Goal: Information Seeking & Learning: Check status

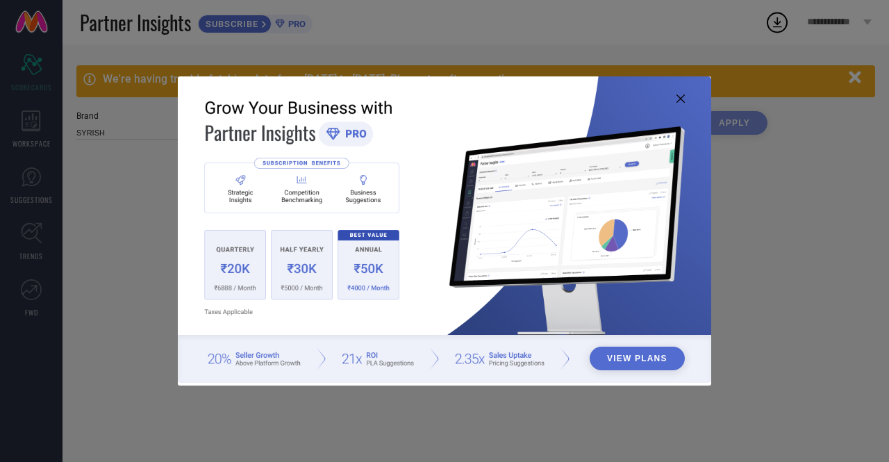
type input "All"
click at [678, 97] on icon at bounding box center [681, 98] width 8 height 8
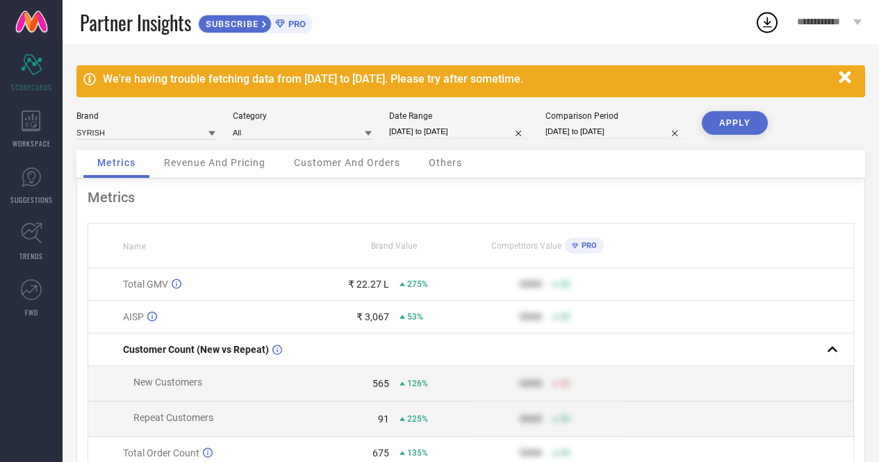
click at [375, 288] on div "₹ 22.27 L" at bounding box center [368, 284] width 41 height 11
select select "3"
select select "2025"
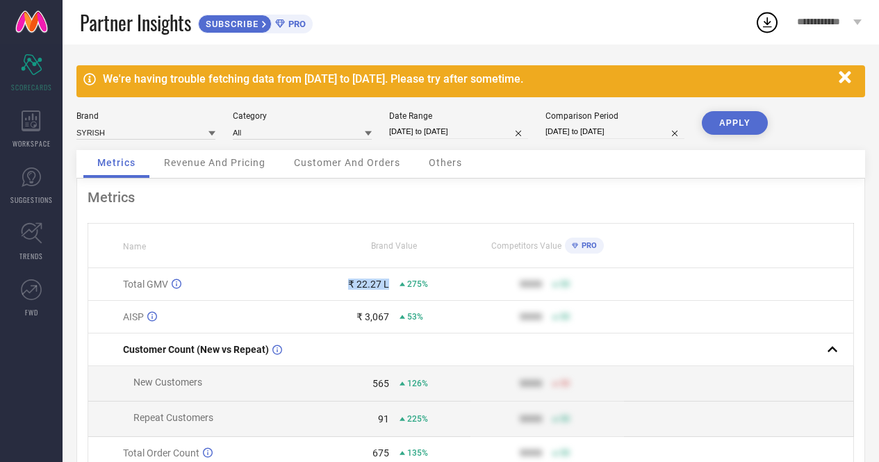
select select "4"
select select "2025"
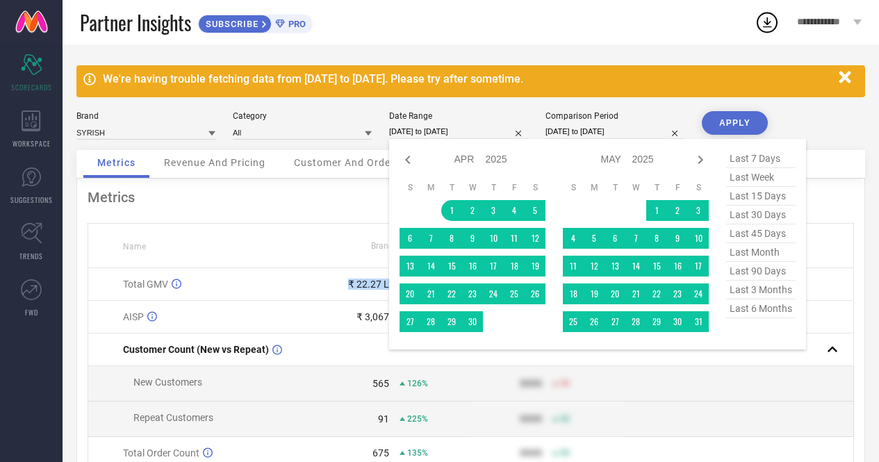
click at [452, 137] on input "01-04-2025 to 13-08-2025" at bounding box center [458, 131] width 139 height 15
type input "After 01-04-2025"
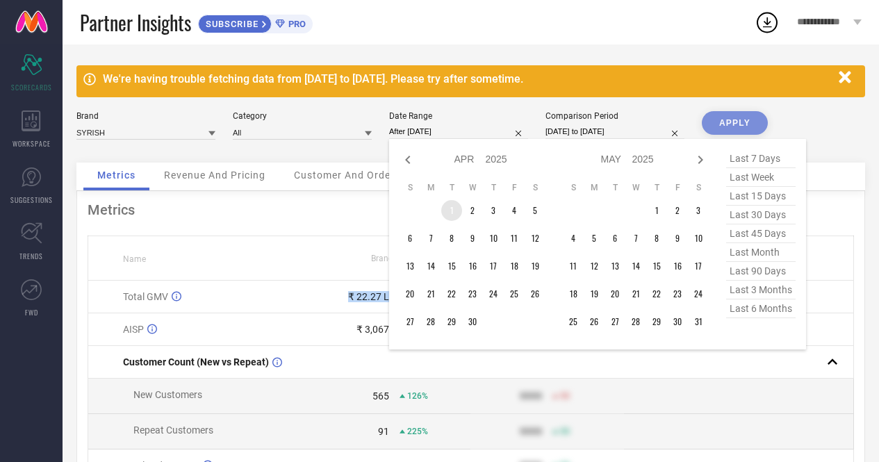
click at [450, 212] on td "1" at bounding box center [451, 210] width 21 height 21
click at [698, 162] on icon at bounding box center [700, 159] width 17 height 17
select select "4"
select select "2025"
select select "5"
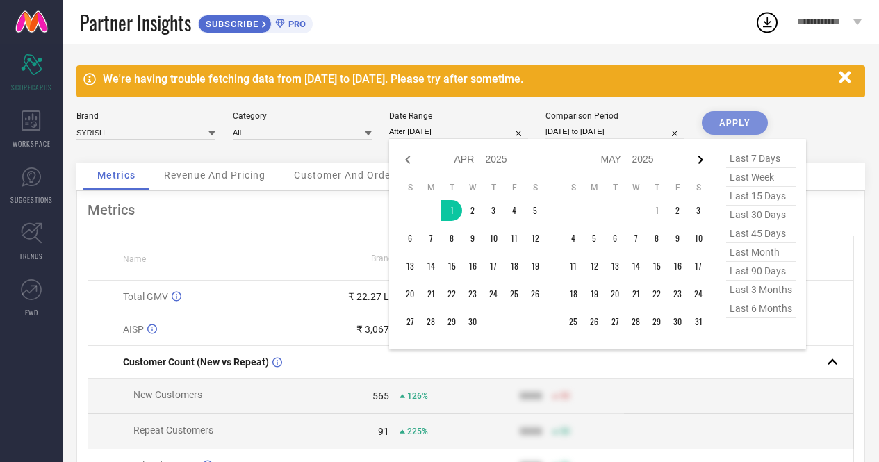
select select "2025"
click at [698, 162] on icon at bounding box center [700, 159] width 17 height 17
select select "5"
select select "2025"
select select "6"
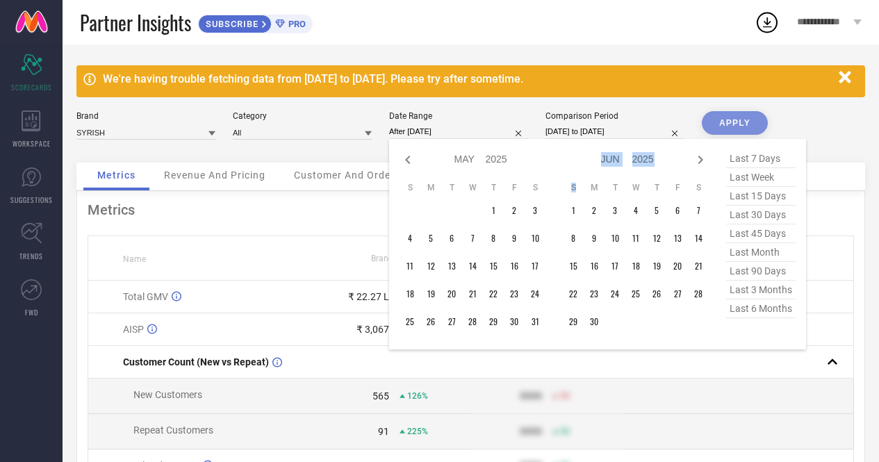
select select "2025"
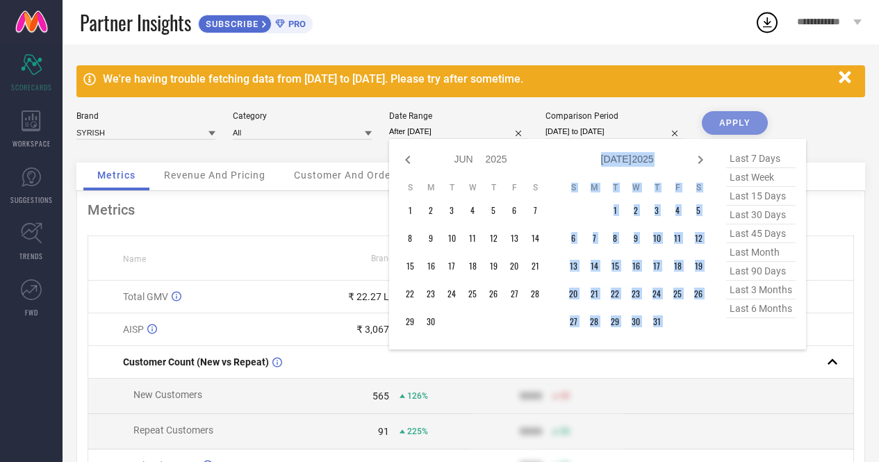
click at [698, 162] on icon at bounding box center [700, 159] width 17 height 17
select select "6"
select select "2025"
select select "7"
select select "2025"
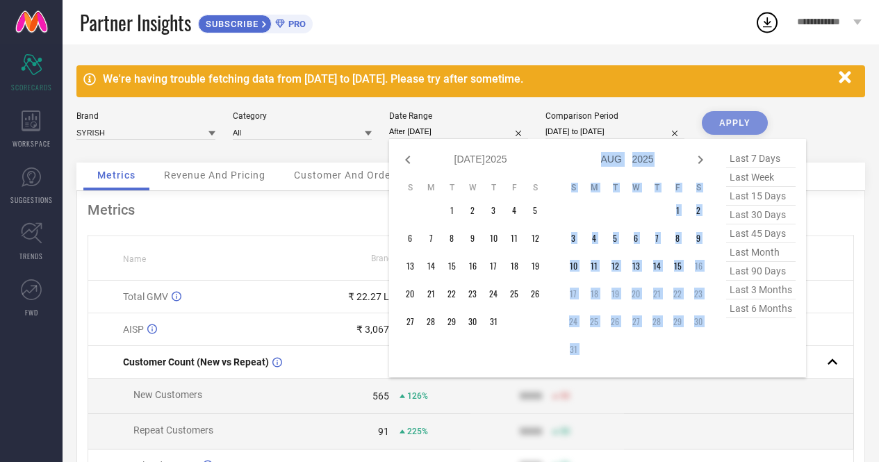
click at [698, 162] on icon at bounding box center [700, 159] width 17 height 17
select select "7"
select select "2025"
select select "8"
select select "2025"
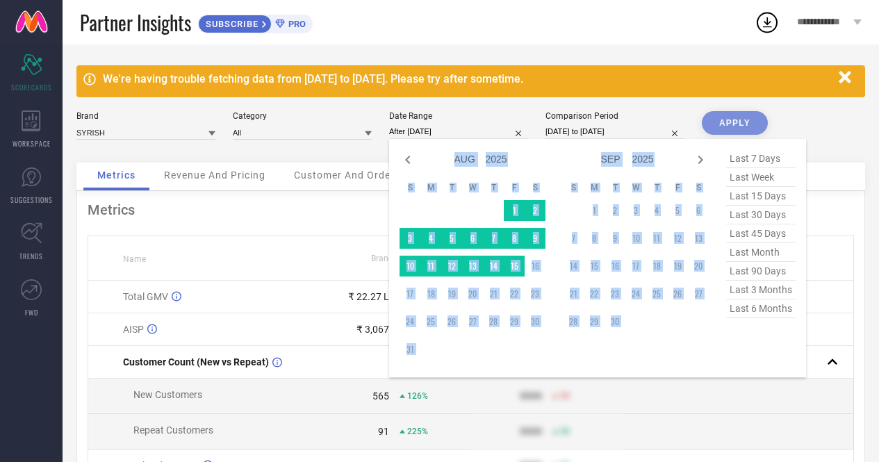
click at [527, 349] on td at bounding box center [535, 349] width 21 height 21
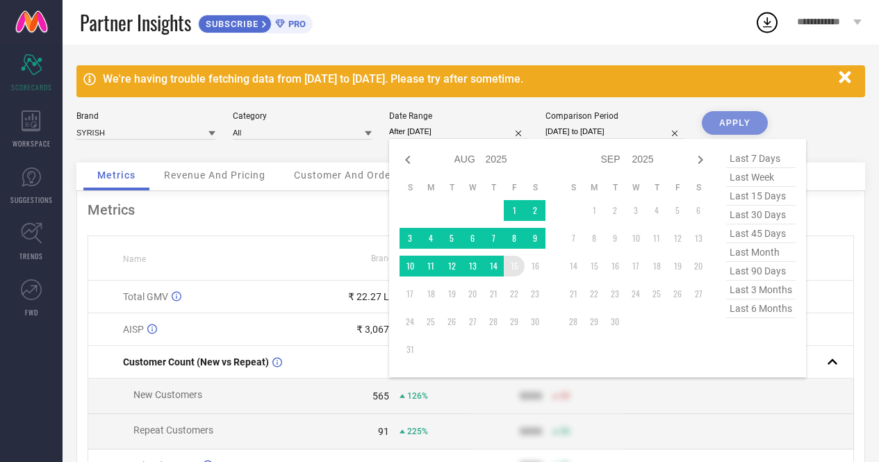
type input "01-04-2025 to 15-08-2025"
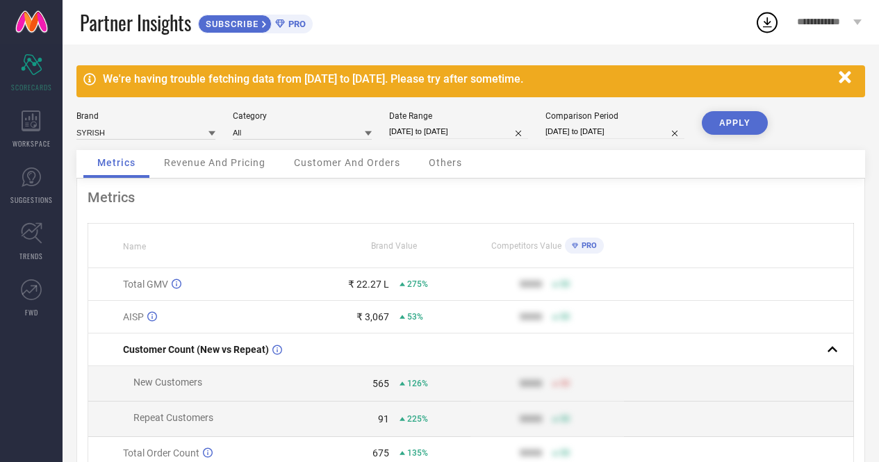
click at [728, 122] on button "APPLY" at bounding box center [735, 123] width 66 height 24
select select "3"
select select "2025"
select select "4"
select select "2025"
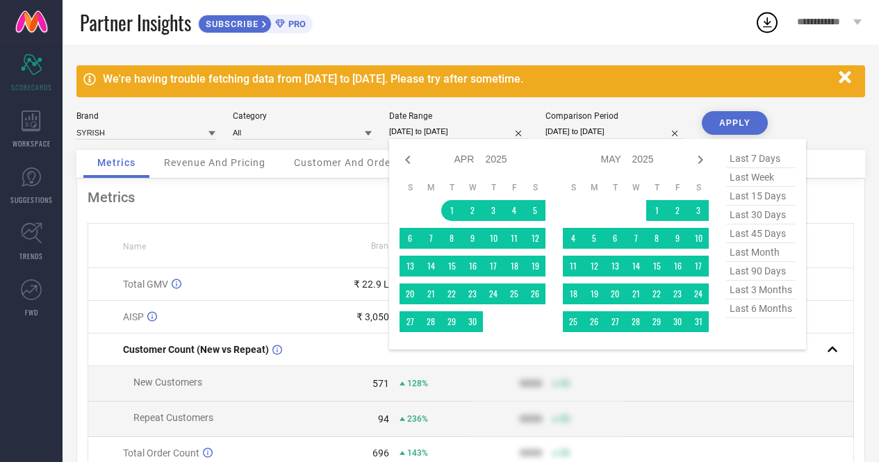
click at [463, 135] on input "01-04-2025 to 15-08-2025" at bounding box center [458, 131] width 139 height 15
click at [703, 160] on icon at bounding box center [700, 159] width 17 height 17
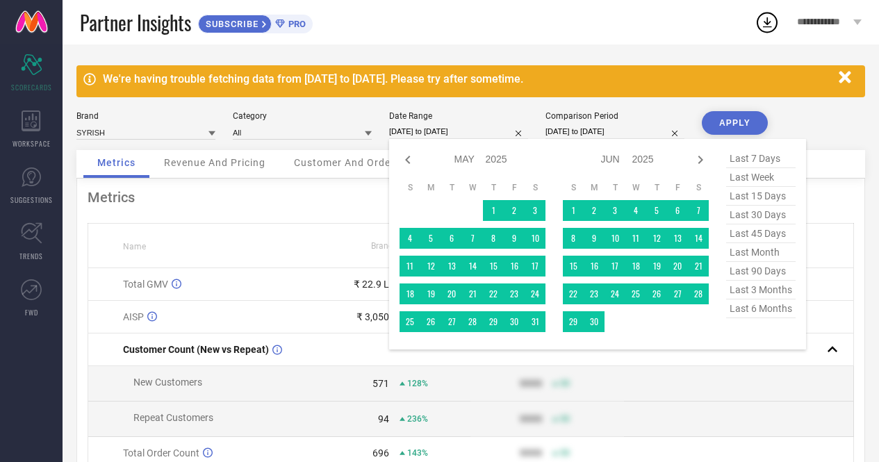
click at [703, 160] on icon at bounding box center [700, 159] width 17 height 17
select select "5"
select select "2025"
select select "6"
select select "2025"
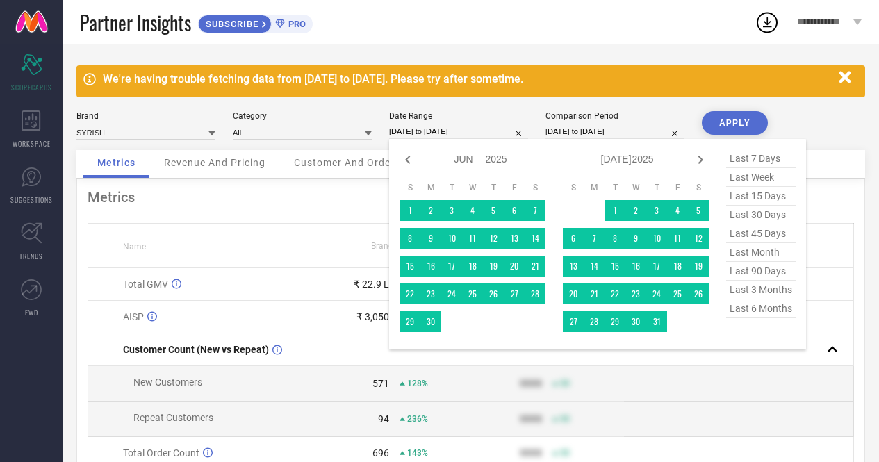
click at [703, 160] on icon at bounding box center [700, 159] width 17 height 17
select select "6"
select select "2025"
select select "7"
select select "2025"
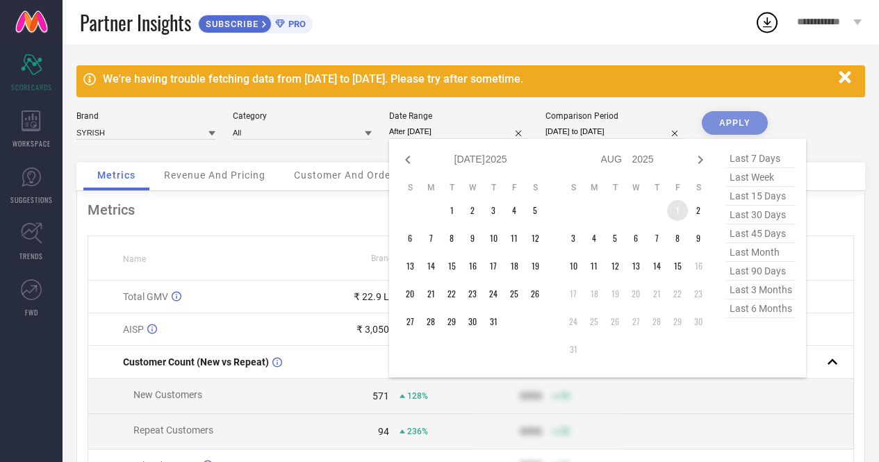
click at [673, 213] on td "1" at bounding box center [677, 210] width 21 height 21
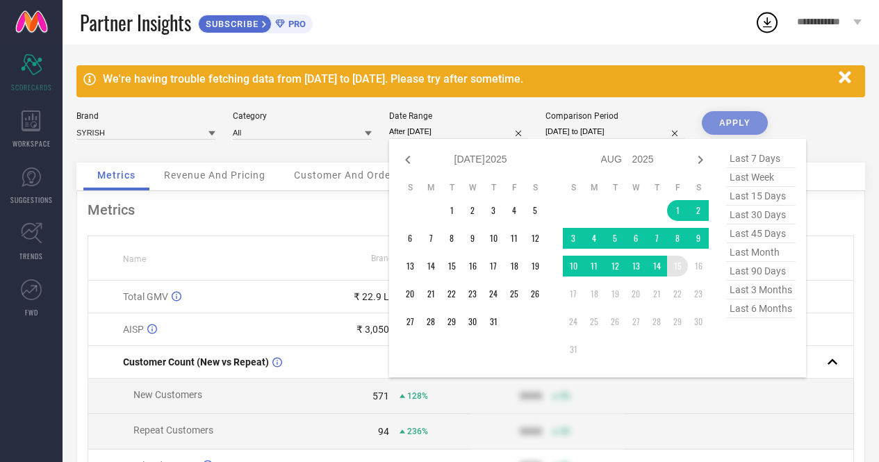
type input "01-08-2025 to 15-08-2025"
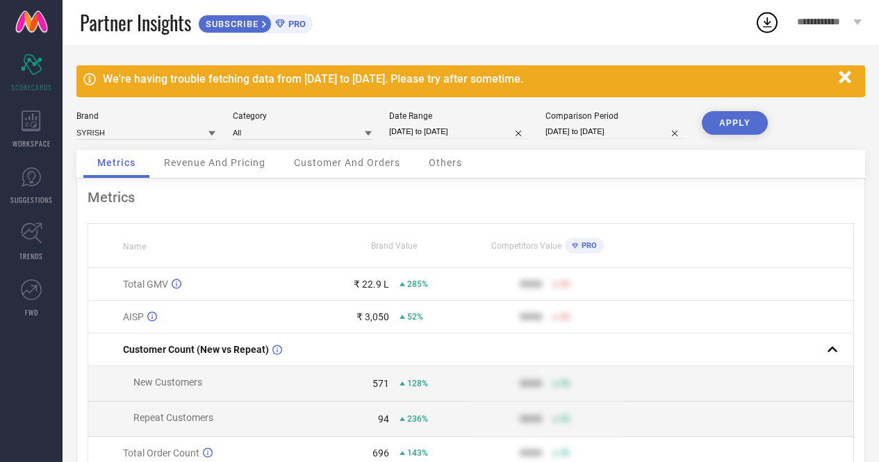
click at [721, 127] on button "APPLY" at bounding box center [735, 123] width 66 height 24
select select "3"
select select "2024"
select select "4"
select select "2024"
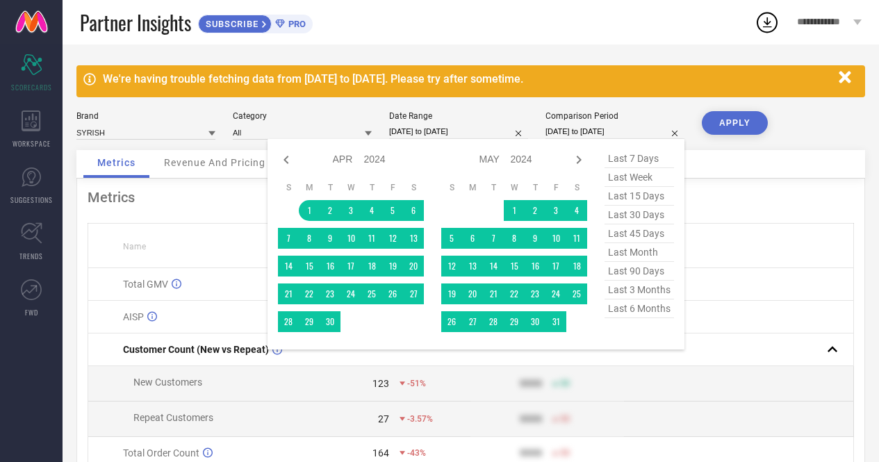
click at [573, 130] on input "[DATE] to [DATE]" at bounding box center [614, 131] width 139 height 15
click at [577, 158] on icon at bounding box center [578, 159] width 17 height 17
select select "4"
select select "2024"
select select "5"
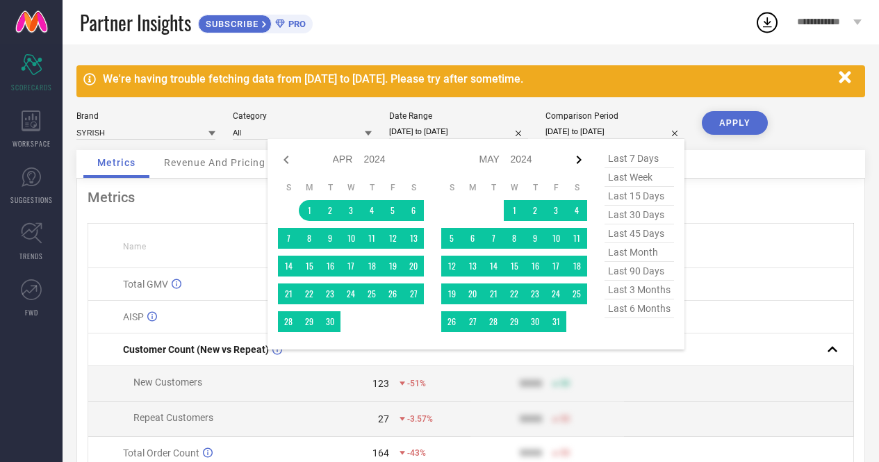
select select "2024"
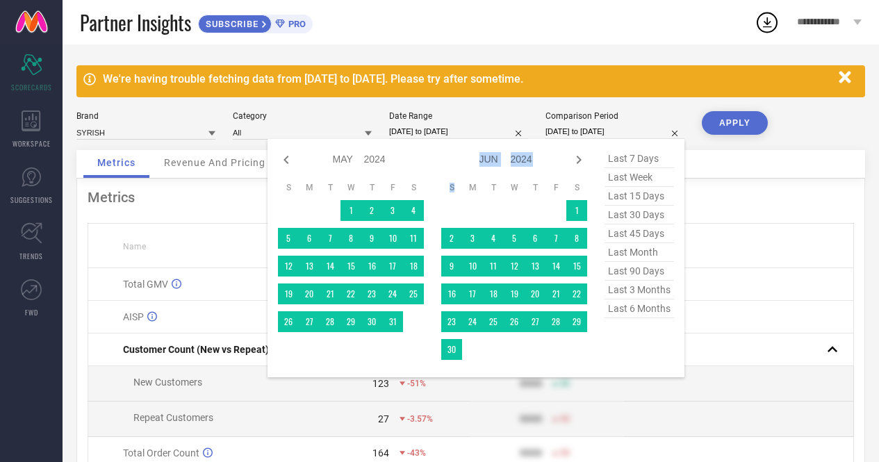
click at [577, 158] on icon at bounding box center [578, 159] width 17 height 17
select select "5"
select select "2024"
select select "6"
select select "2024"
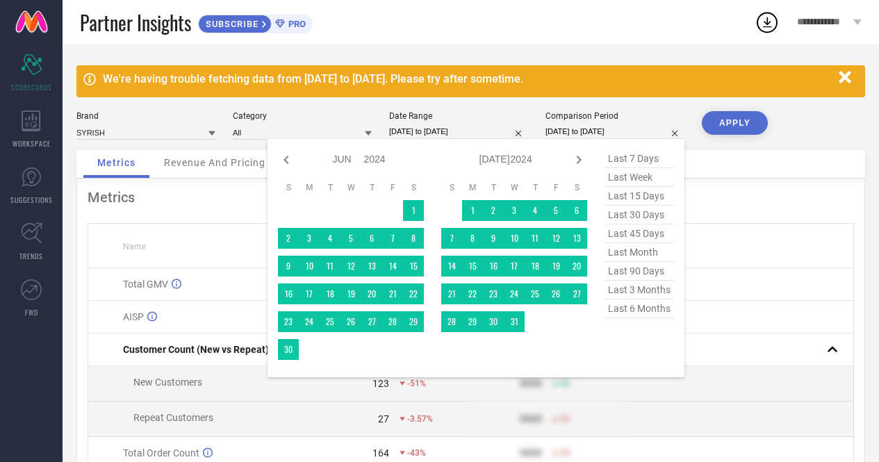
click at [577, 158] on icon at bounding box center [578, 159] width 17 height 17
select select "6"
select select "2024"
select select "7"
select select "2024"
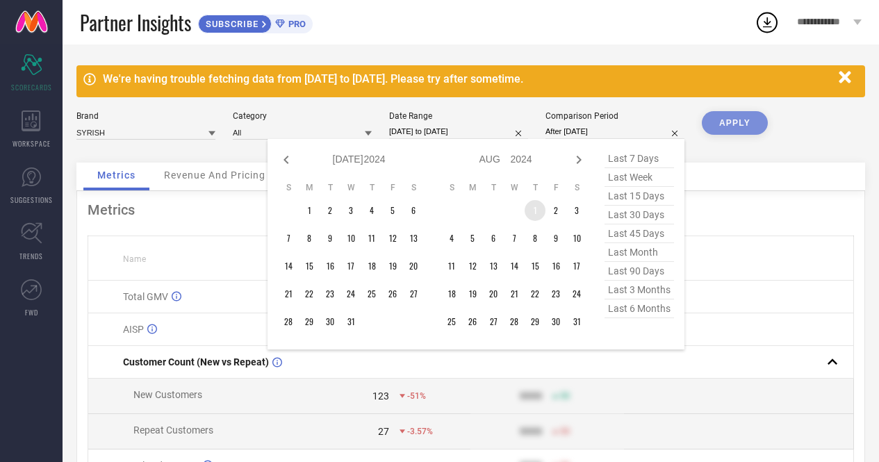
click at [532, 209] on td "1" at bounding box center [535, 210] width 21 height 21
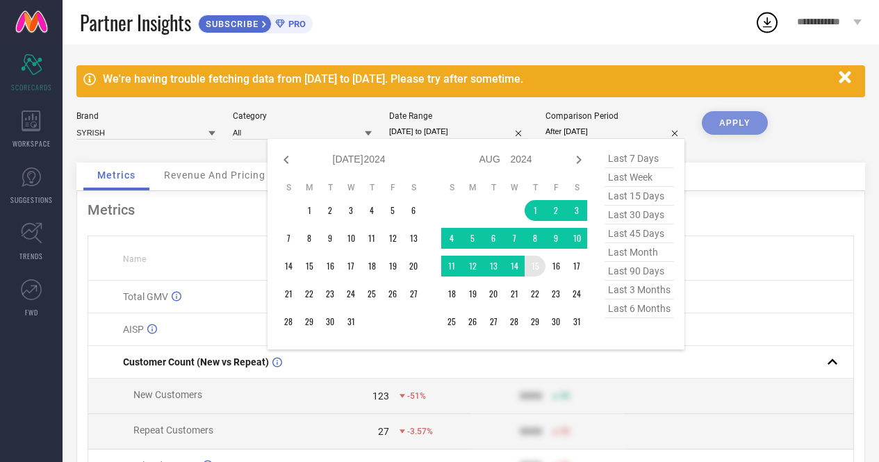
type input "01-08-2024 to 15-08-2024"
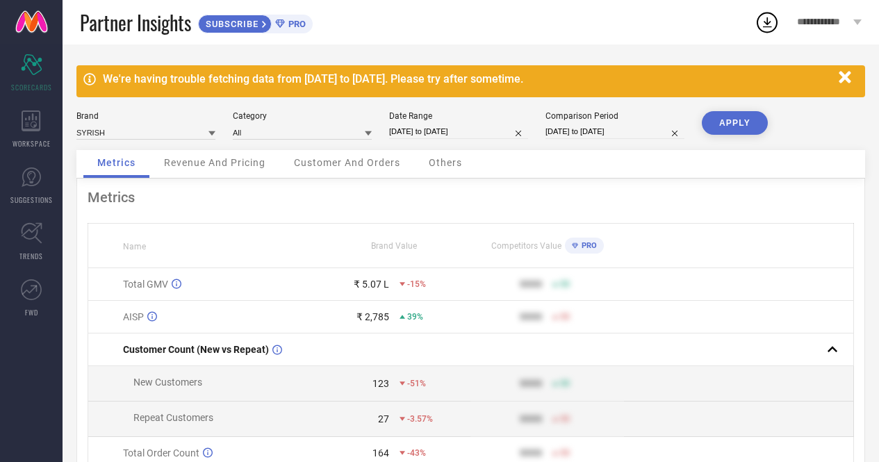
click at [731, 123] on button "APPLY" at bounding box center [735, 123] width 66 height 24
click at [412, 285] on span "926%" at bounding box center [417, 284] width 21 height 10
click at [664, 240] on th at bounding box center [739, 246] width 230 height 44
click at [415, 286] on span "926%" at bounding box center [417, 284] width 21 height 10
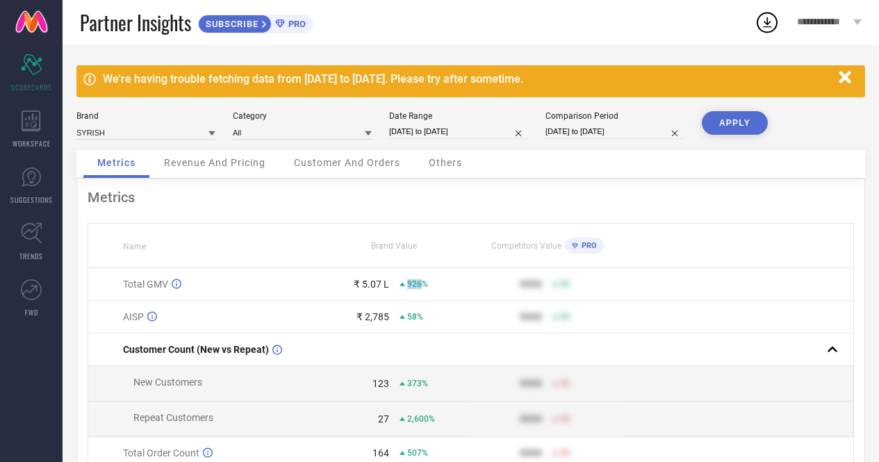
click at [415, 286] on span "926%" at bounding box center [417, 284] width 21 height 10
click at [666, 226] on th at bounding box center [739, 246] width 230 height 44
click at [226, 164] on span "Revenue And Pricing" at bounding box center [214, 162] width 101 height 11
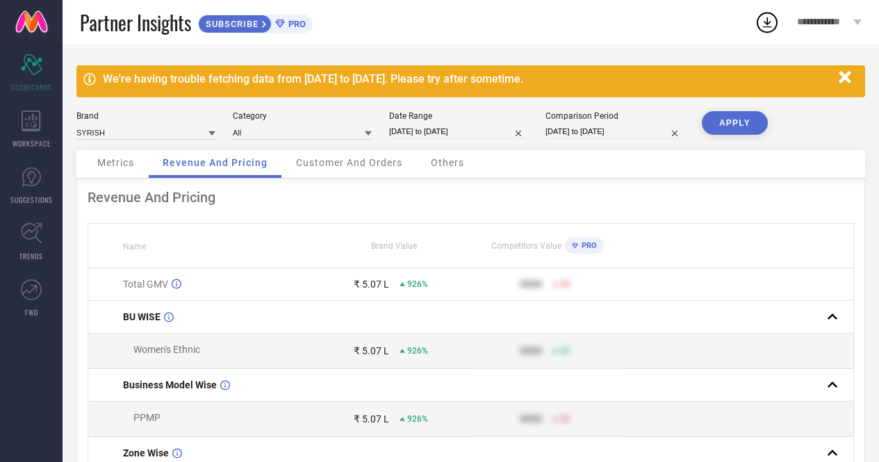
click at [324, 156] on div "Customer And Orders" at bounding box center [349, 164] width 134 height 28
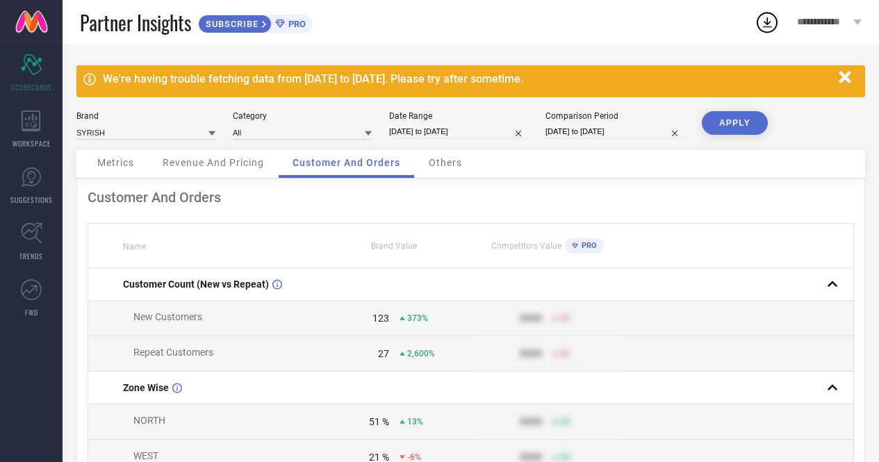
click at [438, 160] on span "Others" at bounding box center [445, 162] width 33 height 11
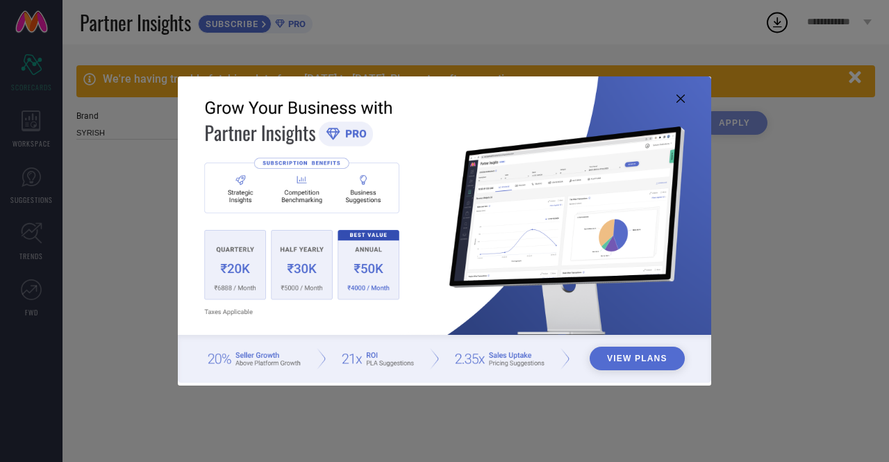
type input "All"
click at [680, 99] on icon at bounding box center [681, 98] width 8 height 8
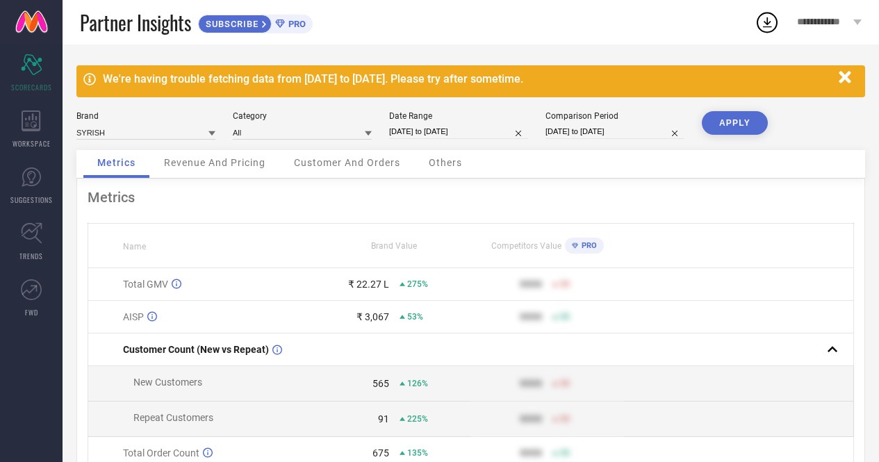
select select "3"
select select "2025"
select select "4"
select select "2025"
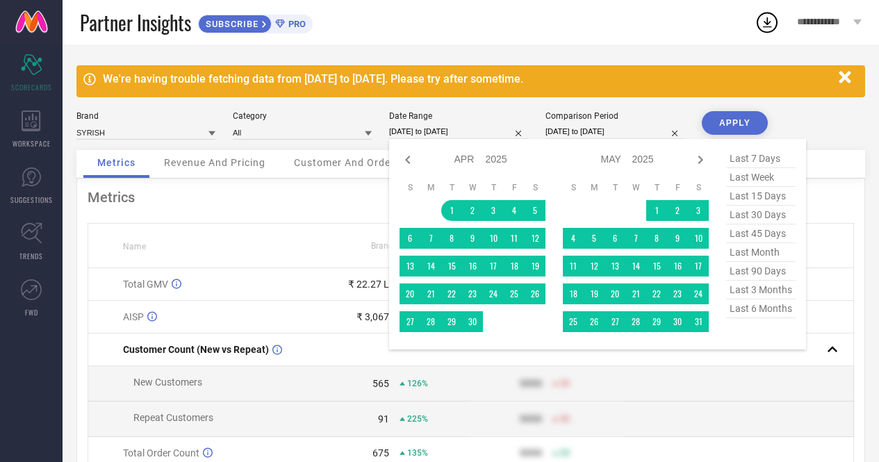
click at [427, 127] on input "01-04-2025 to 13-08-2025" at bounding box center [458, 131] width 139 height 15
type input "After 01-04-2025"
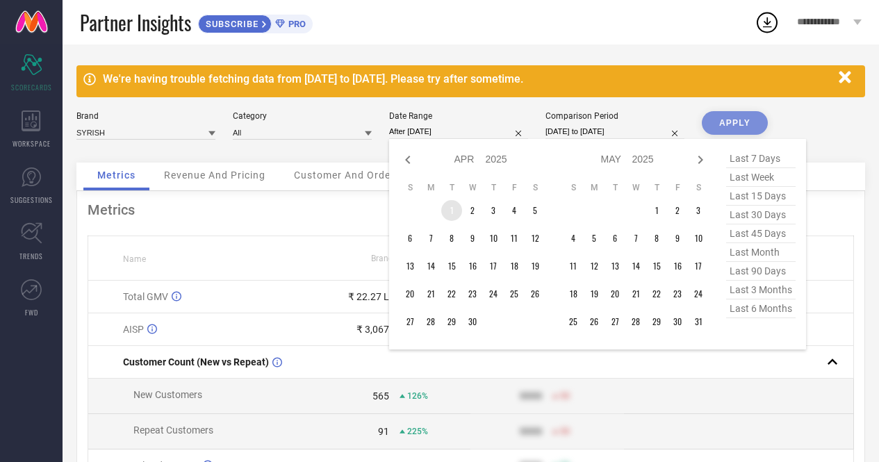
click at [450, 211] on td "1" at bounding box center [451, 210] width 21 height 21
click at [700, 158] on icon at bounding box center [700, 160] width 5 height 8
select select "4"
select select "2025"
select select "5"
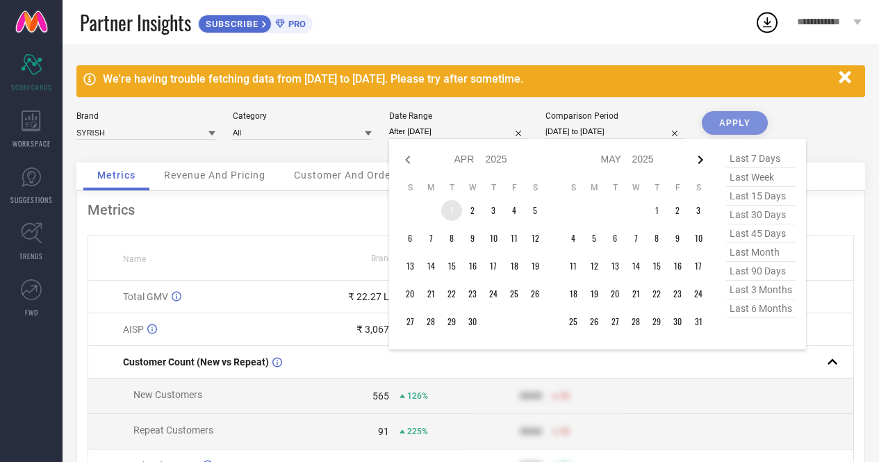
select select "2025"
click at [700, 158] on icon at bounding box center [700, 160] width 5 height 8
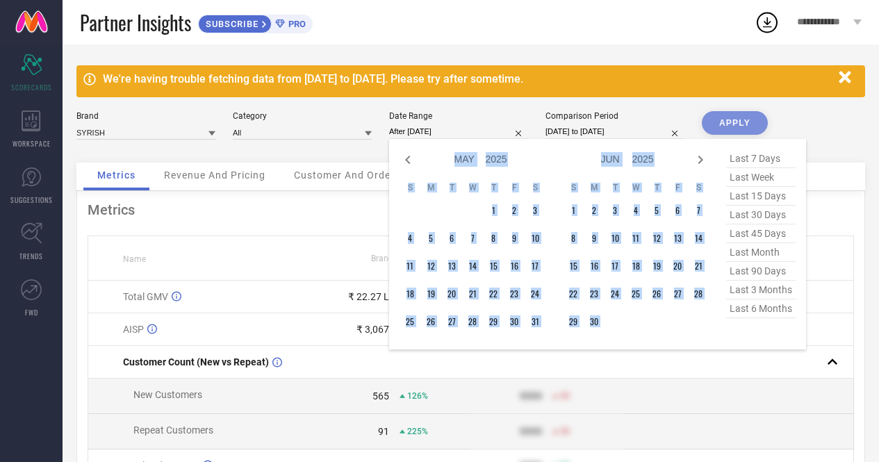
select select "5"
select select "2025"
select select "6"
select select "2025"
click at [700, 158] on icon at bounding box center [700, 160] width 5 height 8
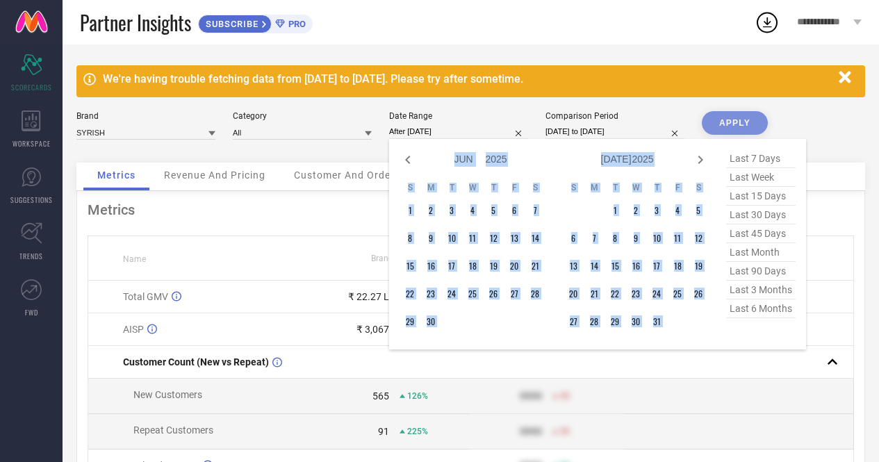
select select "6"
select select "2025"
select select "7"
select select "2025"
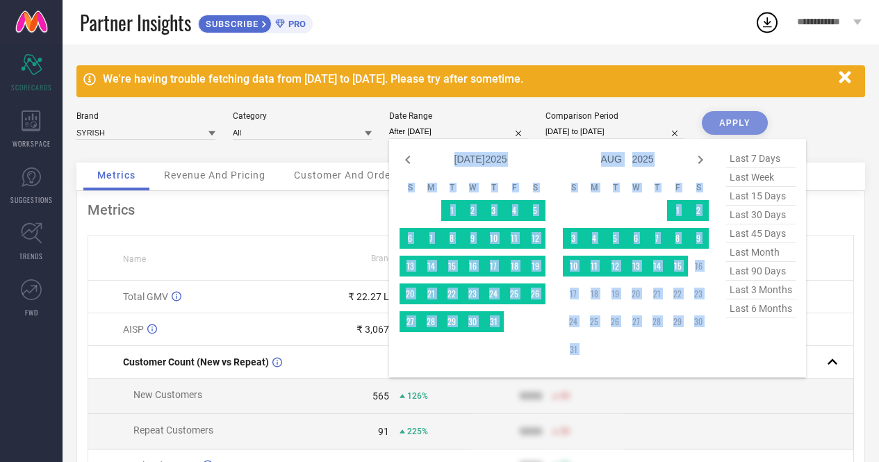
click at [525, 341] on div "Jan Feb Mar Apr May Jun Jul Aug Sep Oct Nov Dec 2015 2016 2017 2018 2019 2020 2…" at bounding box center [472, 257] width 146 height 217
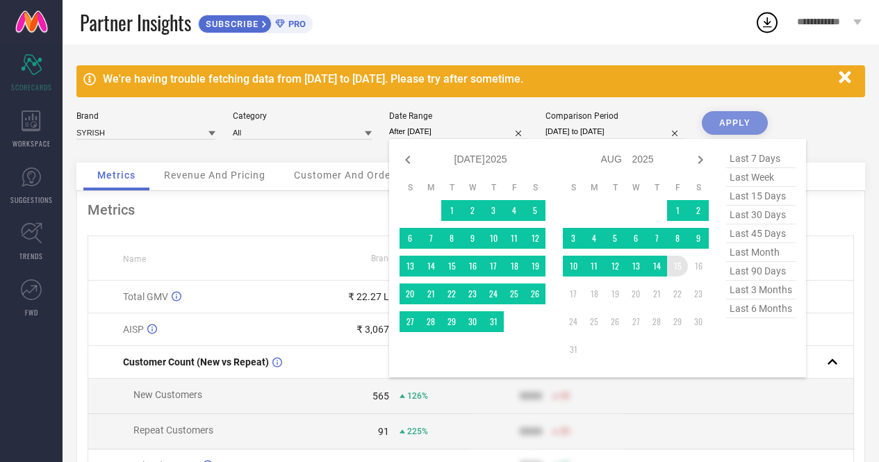
type input "01-04-2025 to 15-08-2025"
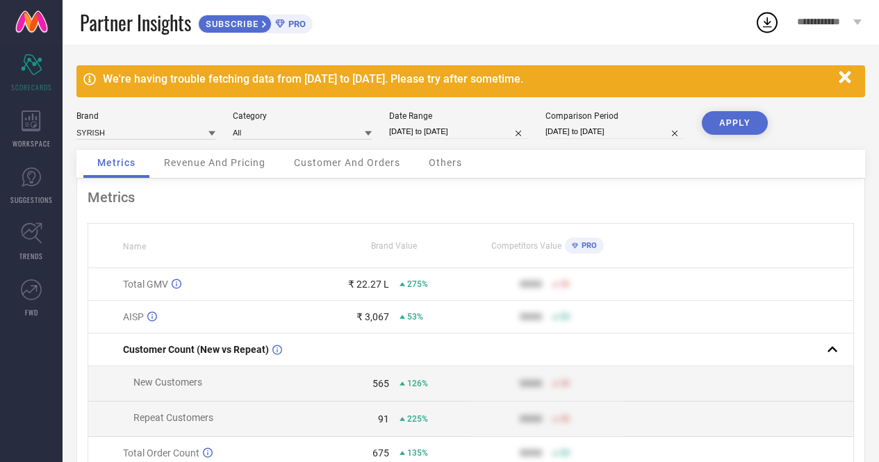
click at [724, 123] on button "APPLY" at bounding box center [735, 123] width 66 height 24
select select "3"
select select "2025"
select select "4"
select select "2025"
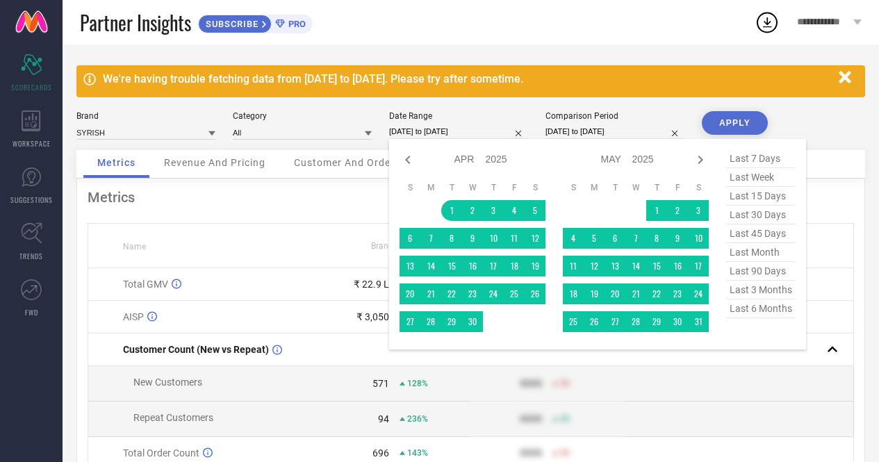
click at [459, 135] on input "01-04-2025 to 15-08-2025" at bounding box center [458, 131] width 139 height 15
type input "After 01-04-2025"
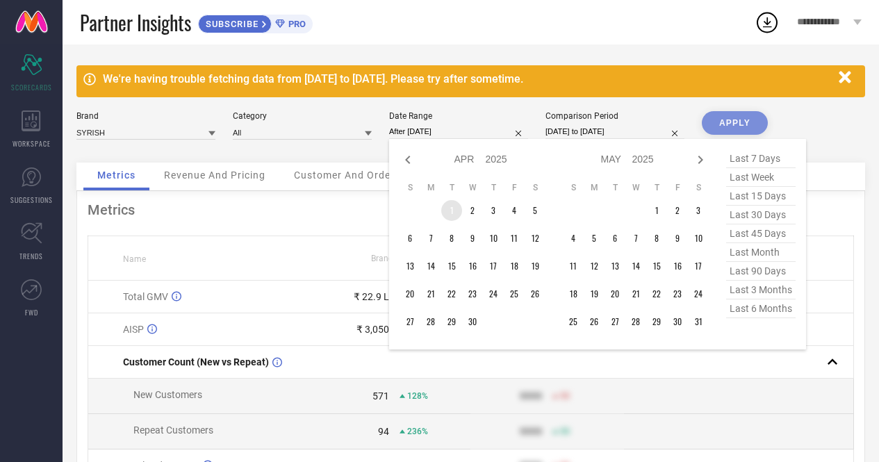
click at [449, 215] on td "1" at bounding box center [451, 210] width 21 height 21
click at [697, 165] on icon at bounding box center [700, 159] width 17 height 17
select select "4"
select select "2025"
select select "5"
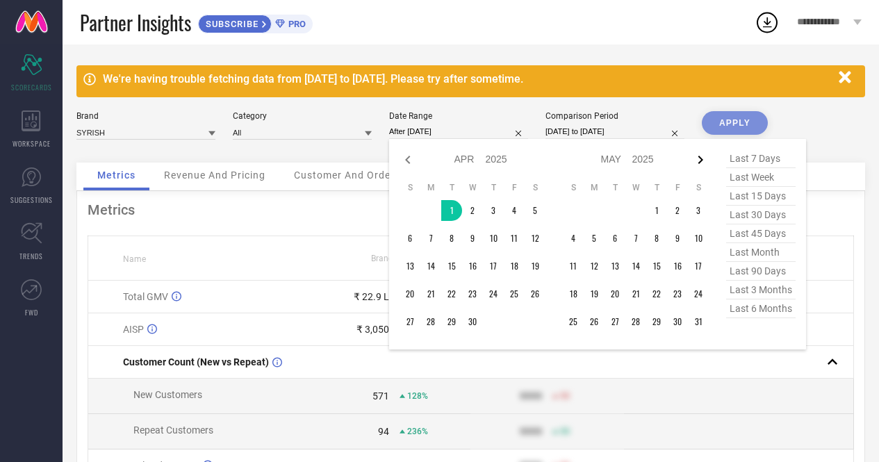
select select "2025"
click at [697, 165] on icon at bounding box center [700, 159] width 17 height 17
select select "5"
select select "2025"
select select "6"
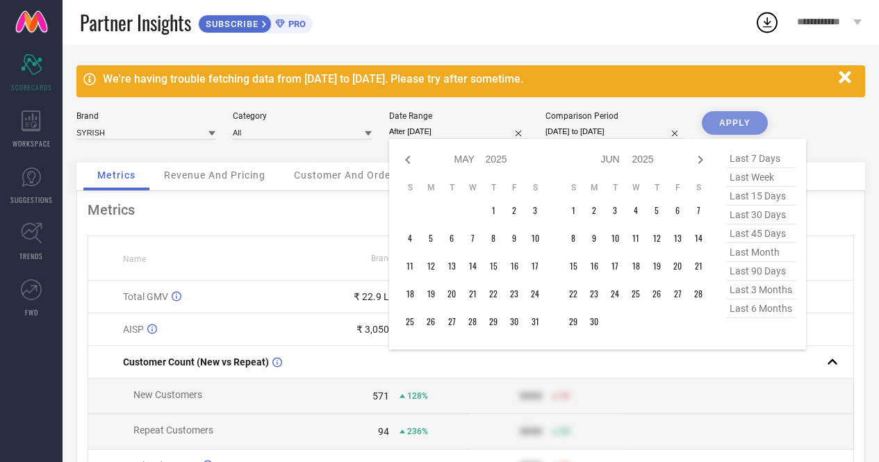
select select "2025"
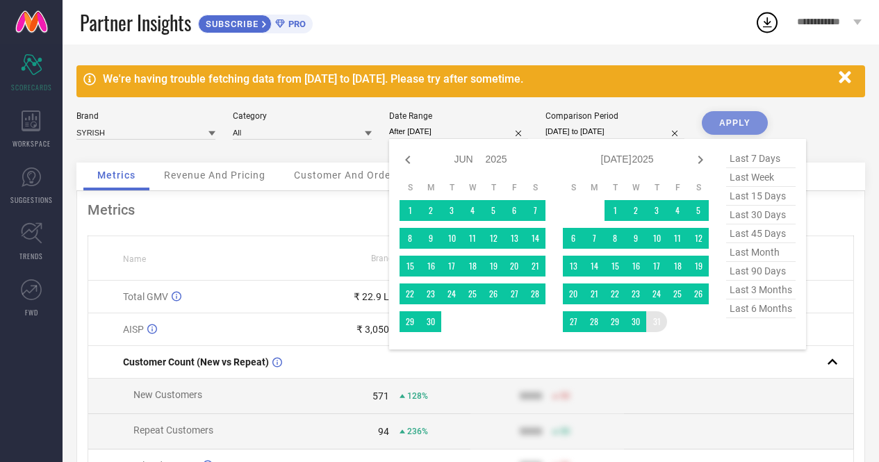
type input "01-04-2025 to 31-07-2025"
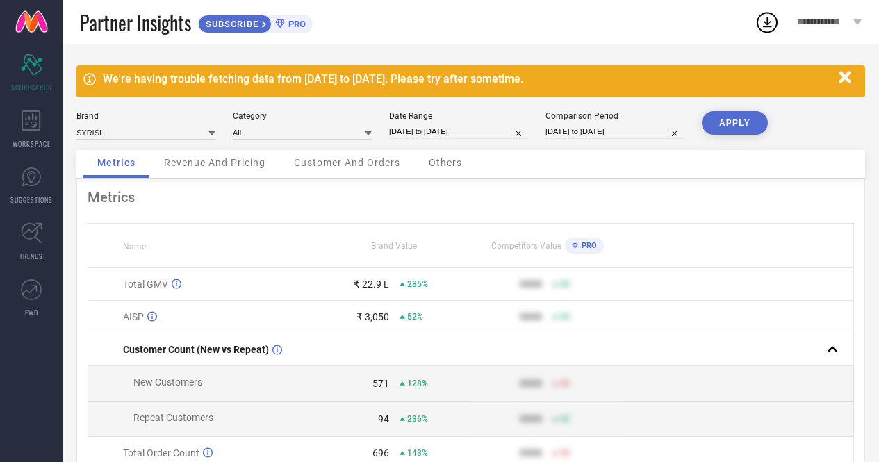
click at [741, 121] on button "APPLY" at bounding box center [735, 123] width 66 height 24
select select "3"
select select "2025"
select select "4"
select select "2025"
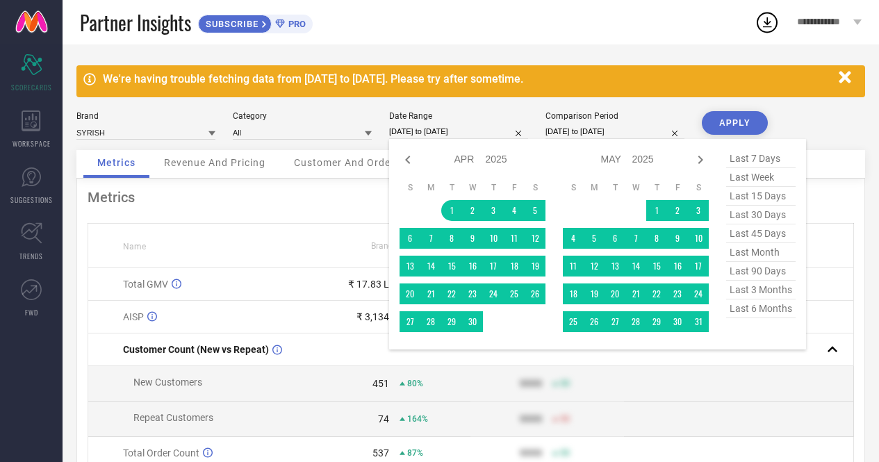
click at [470, 135] on input "01-04-2025 to 31-07-2025" at bounding box center [458, 131] width 139 height 15
click at [700, 159] on icon at bounding box center [700, 160] width 5 height 8
select select "4"
select select "2025"
select select "5"
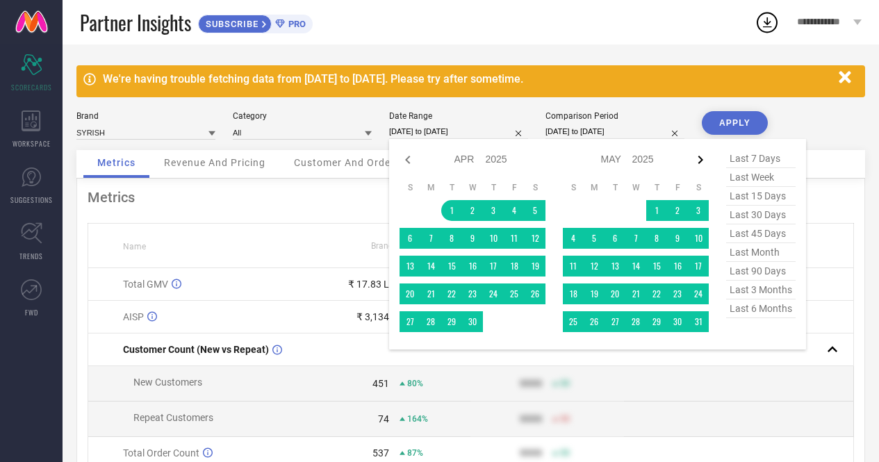
select select "2025"
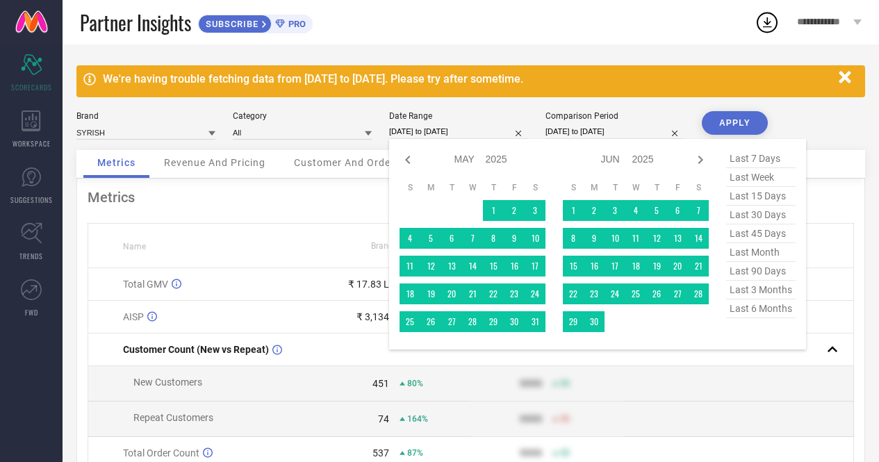
click at [700, 159] on icon at bounding box center [700, 160] width 5 height 8
select select "5"
select select "2025"
select select "6"
select select "2025"
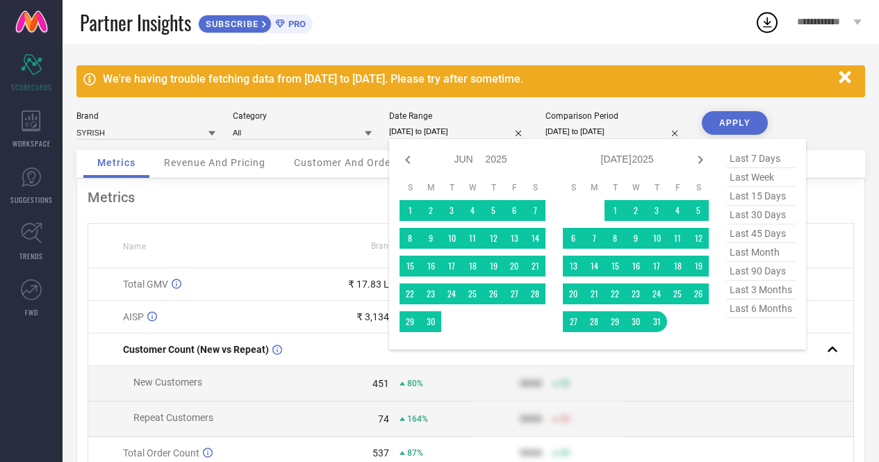
click at [700, 159] on icon at bounding box center [700, 160] width 5 height 8
select select "6"
select select "2025"
select select "7"
select select "2025"
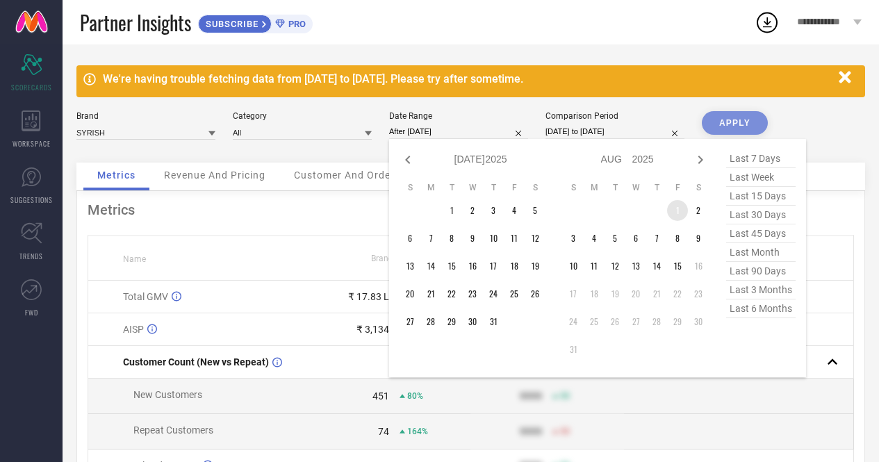
click at [675, 207] on td "1" at bounding box center [677, 210] width 21 height 21
type input "01-08-2025 to 07-08-2025"
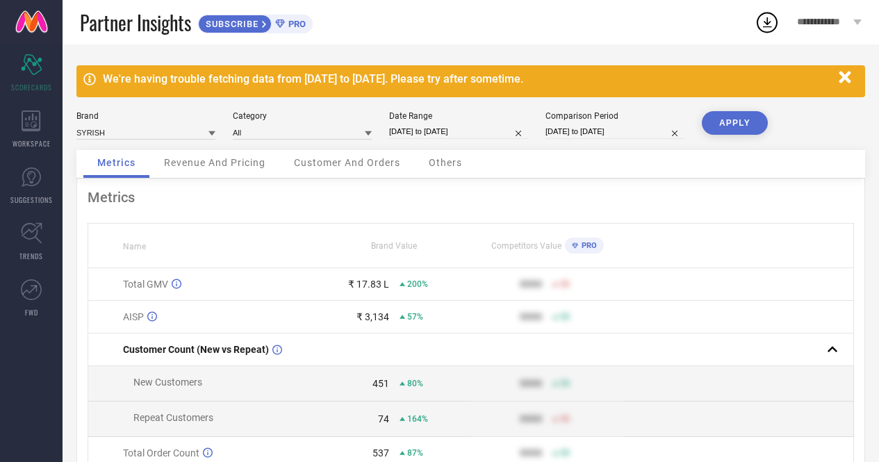
click at [732, 119] on button "APPLY" at bounding box center [735, 123] width 66 height 24
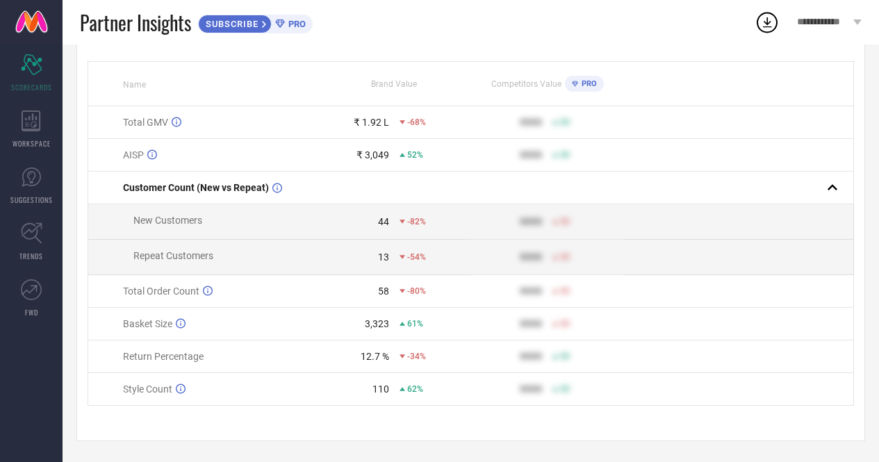
scroll to position [170, 0]
click at [364, 355] on div "12.7 %" at bounding box center [375, 356] width 28 height 11
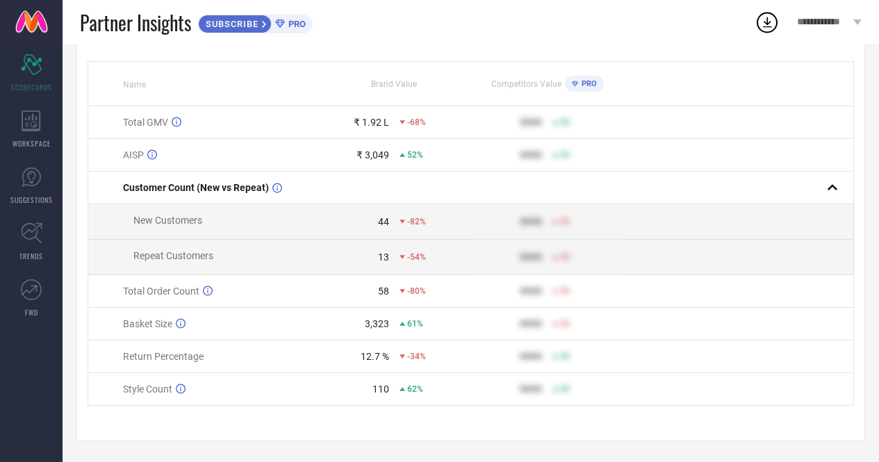
click at [381, 321] on div "3,323" at bounding box center [377, 323] width 24 height 11
click at [384, 286] on div "58" at bounding box center [383, 291] width 11 height 11
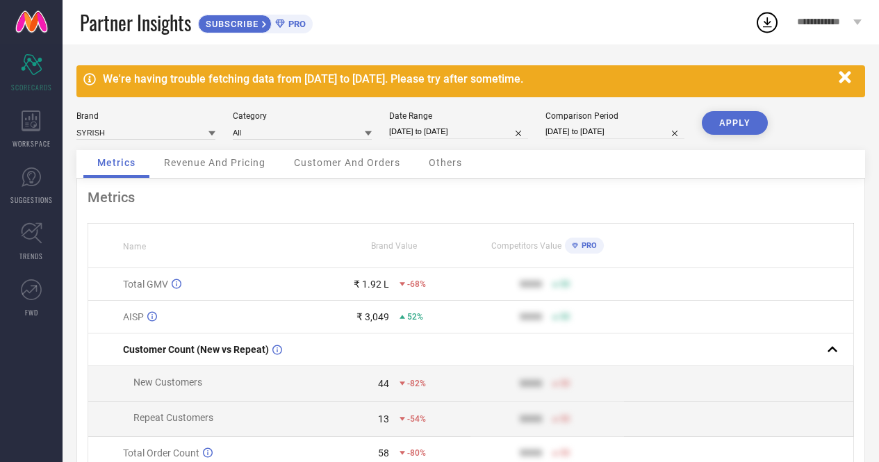
click at [450, 124] on div "Date Range 01-08-2025 to 07-08-2025" at bounding box center [458, 125] width 139 height 28
click at [450, 129] on input "01-08-2025 to 07-08-2025" at bounding box center [458, 131] width 139 height 15
select select "7"
select select "2025"
select select "8"
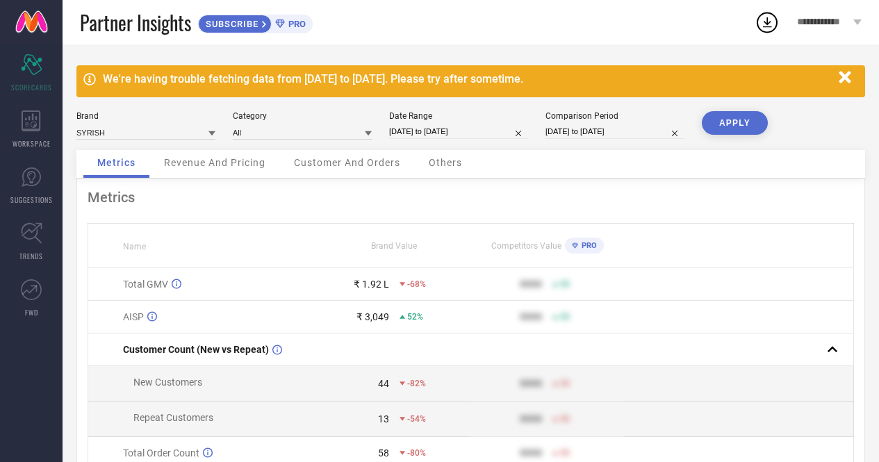
select select "2025"
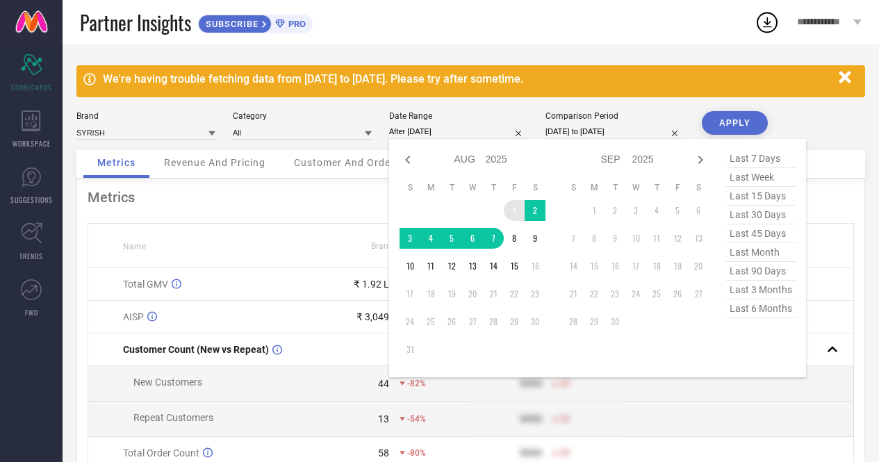
click at [516, 214] on td "1" at bounding box center [514, 210] width 21 height 21
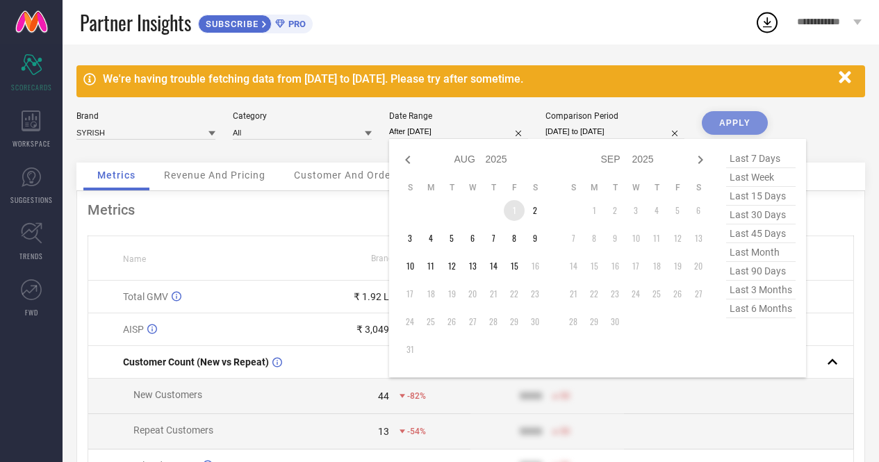
type input "01-08-2025 to 01-08-2025"
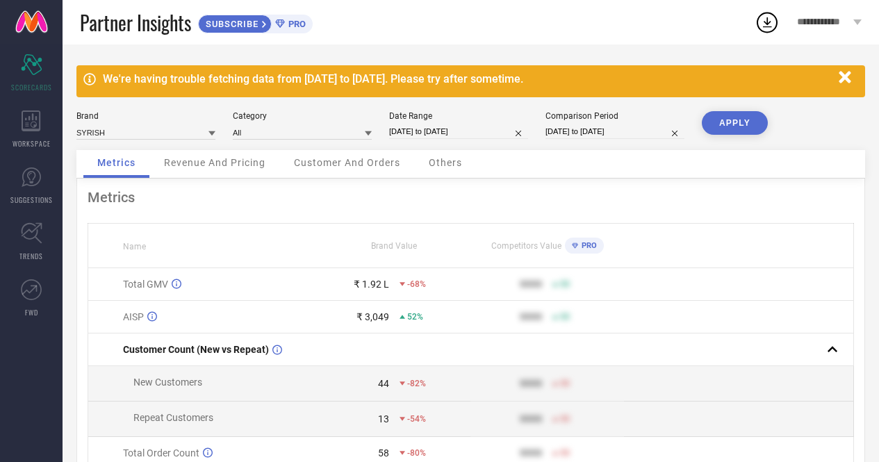
click at [720, 126] on button "APPLY" at bounding box center [735, 123] width 66 height 24
select select "7"
select select "2025"
select select "8"
select select "2025"
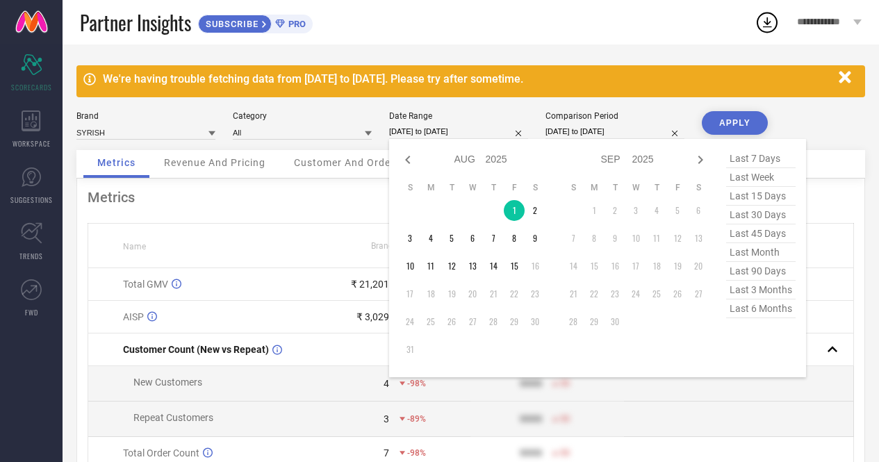
click at [466, 127] on input "01-08-2025 to 01-08-2025" at bounding box center [458, 131] width 139 height 15
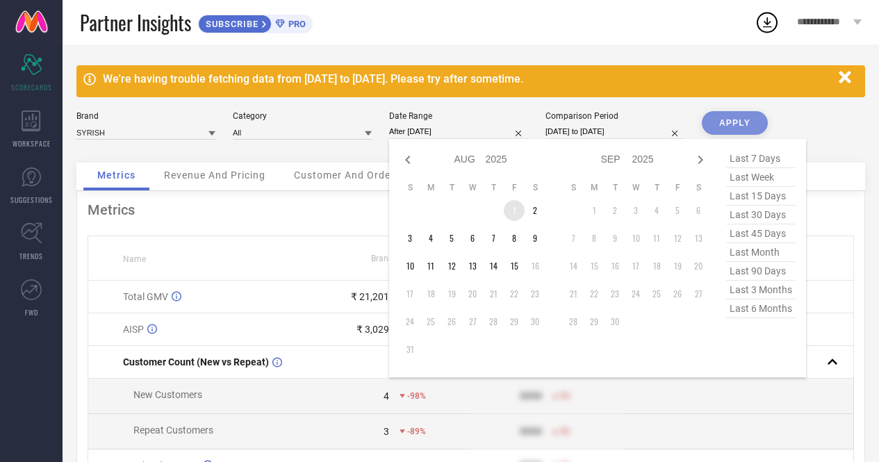
click at [508, 211] on td "1" at bounding box center [514, 210] width 21 height 21
type input "01-08-2025 to 02-08-2025"
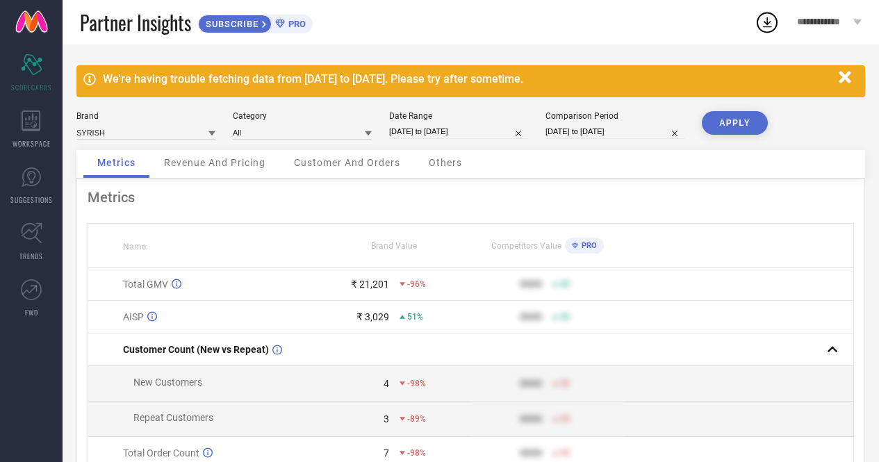
click at [730, 125] on button "APPLY" at bounding box center [735, 123] width 66 height 24
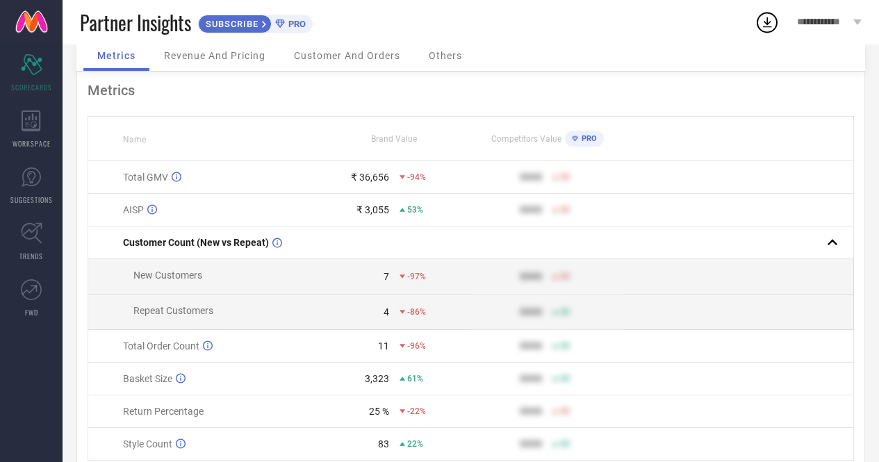
scroll to position [170, 0]
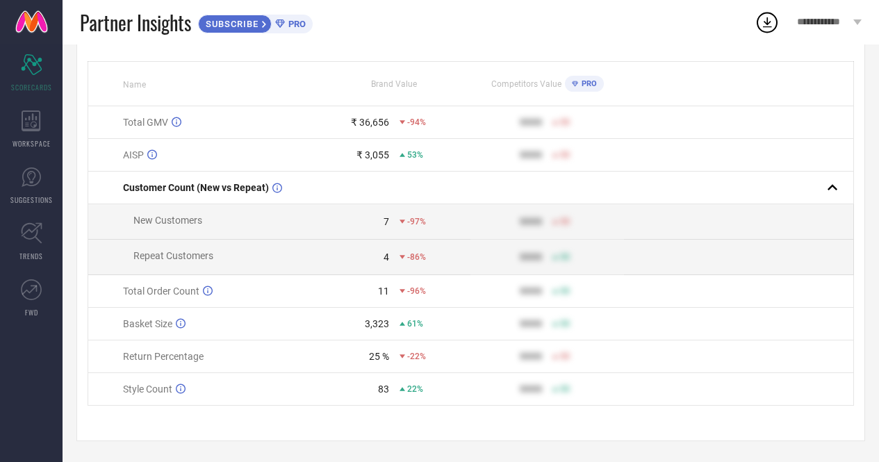
click at [383, 393] on div "83" at bounding box center [383, 389] width 11 height 11
click at [374, 354] on div "25 %" at bounding box center [379, 356] width 20 height 11
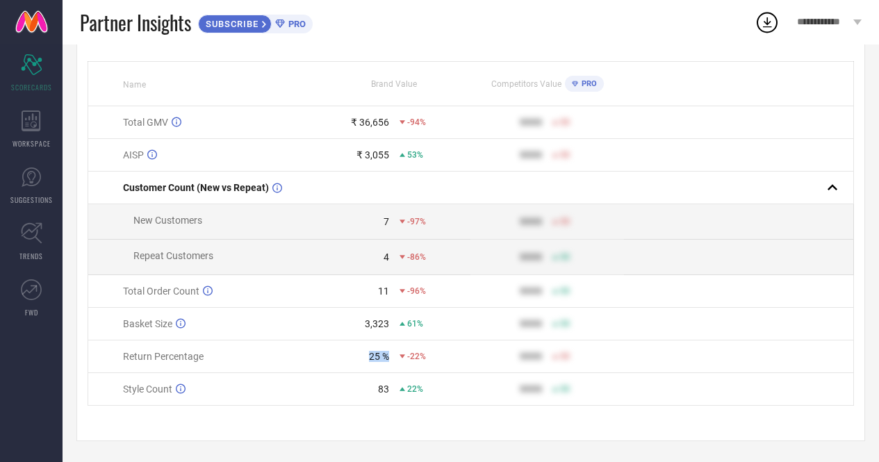
click at [374, 354] on div "25 %" at bounding box center [379, 356] width 20 height 11
click at [457, 322] on div "61%" at bounding box center [434, 324] width 71 height 10
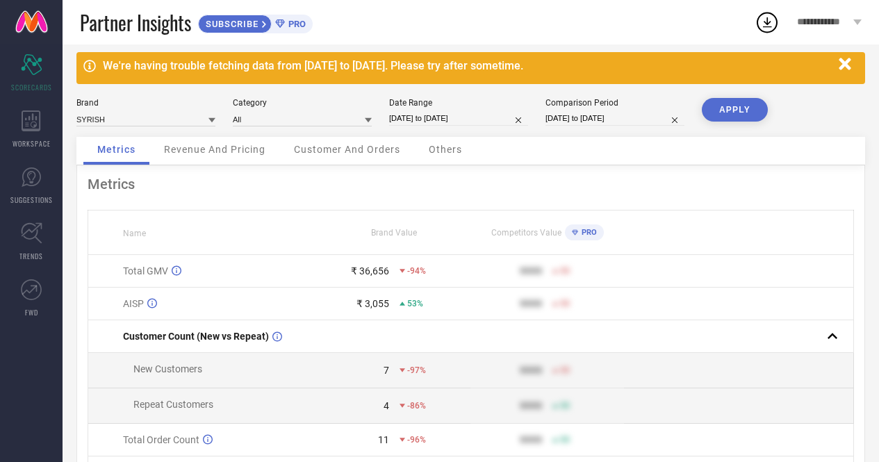
scroll to position [0, 0]
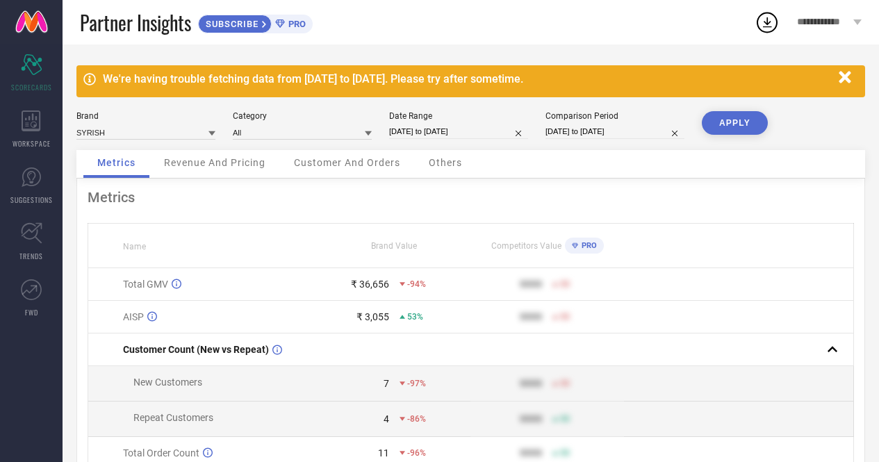
select select "7"
select select "2025"
select select "8"
select select "2025"
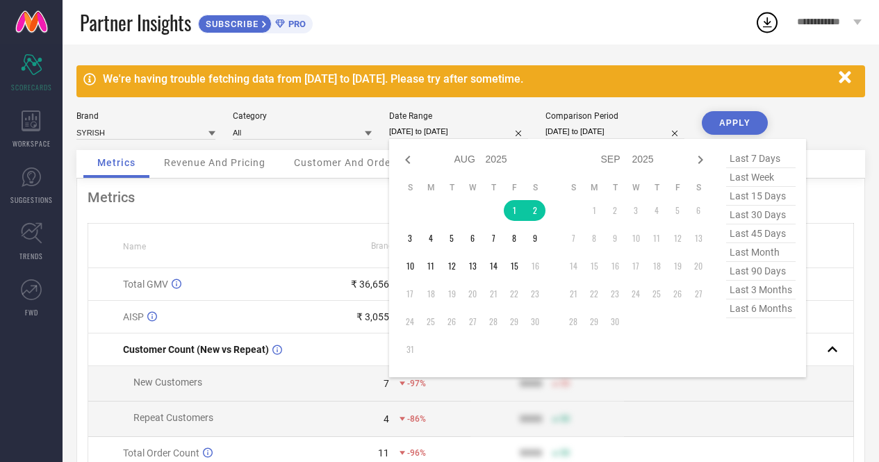
click at [445, 126] on input "01-08-2025 to 02-08-2025" at bounding box center [458, 131] width 139 height 15
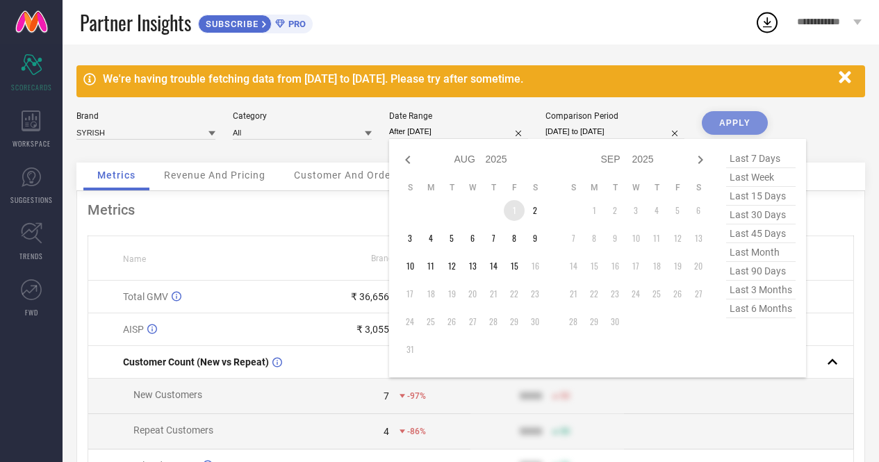
click at [513, 214] on td "1" at bounding box center [514, 210] width 21 height 21
type input "01-08-2025 to 03-08-2025"
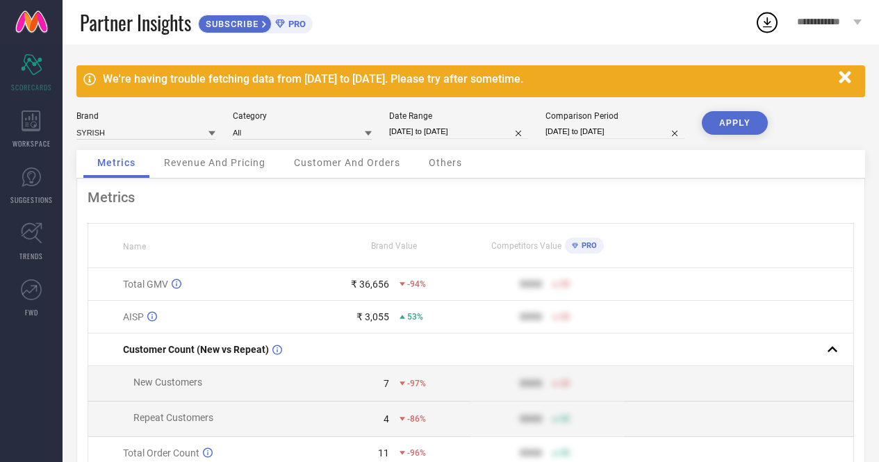
click at [740, 120] on button "APPLY" at bounding box center [735, 123] width 66 height 24
select select "7"
select select "2025"
select select "8"
select select "2025"
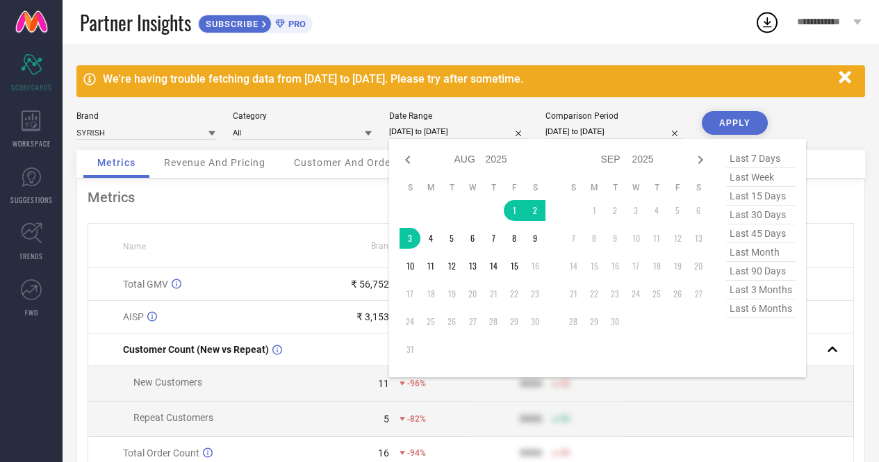
click at [435, 133] on input "01-08-2025 to 03-08-2025" at bounding box center [458, 131] width 139 height 15
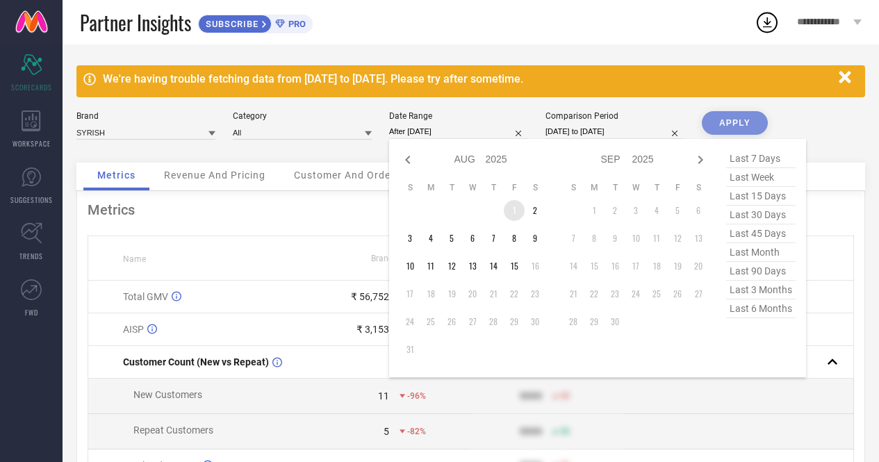
click at [512, 211] on td "1" at bounding box center [514, 210] width 21 height 21
type input "[DATE] to [DATE]"
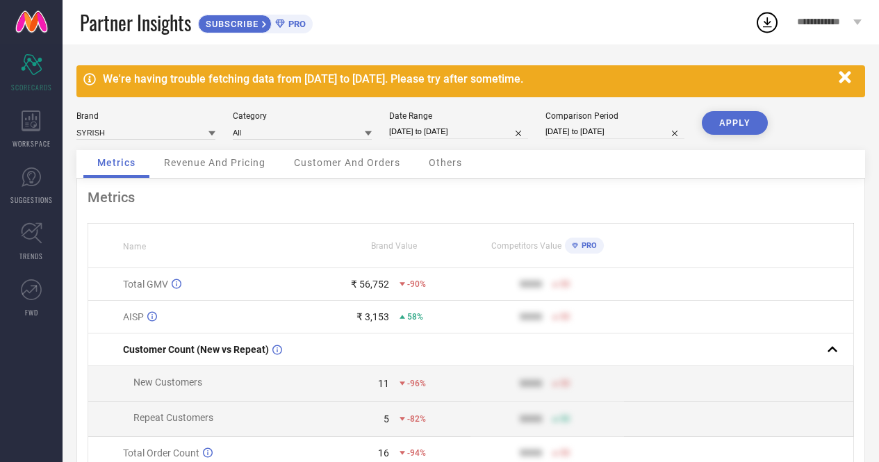
click at [732, 124] on button "APPLY" at bounding box center [735, 123] width 66 height 24
